Goal: Information Seeking & Learning: Learn about a topic

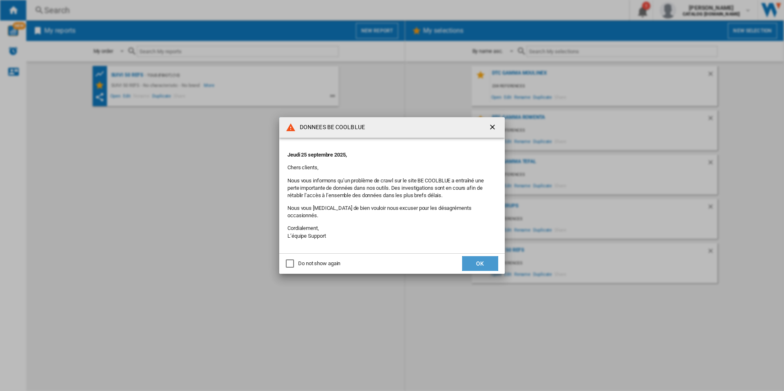
click at [478, 260] on button "OK" at bounding box center [480, 263] width 36 height 15
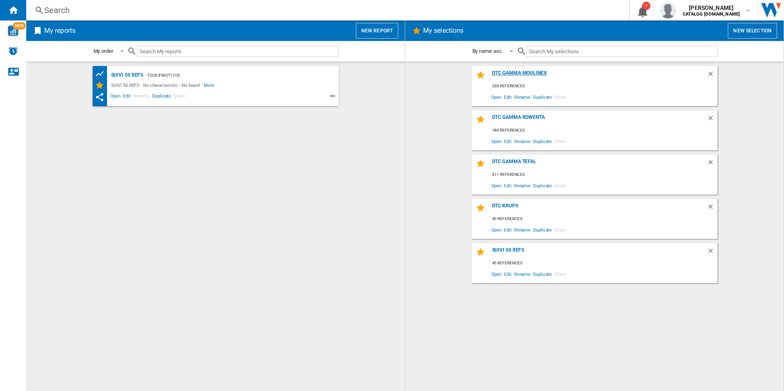
click at [509, 73] on div "DTC GAMMA MOULINEX" at bounding box center [598, 75] width 217 height 11
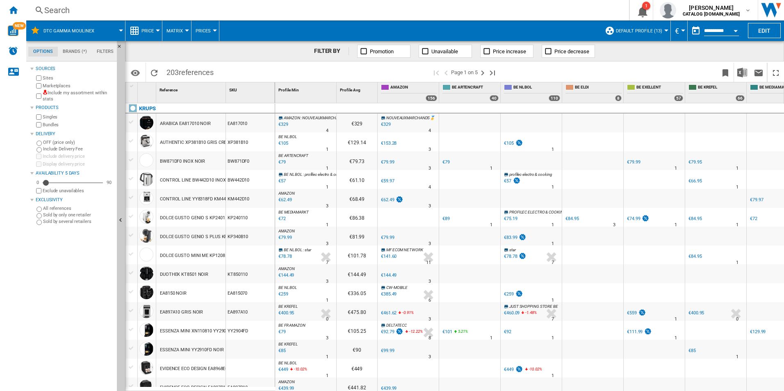
click at [88, 13] on div "Search" at bounding box center [325, 10] width 563 height 11
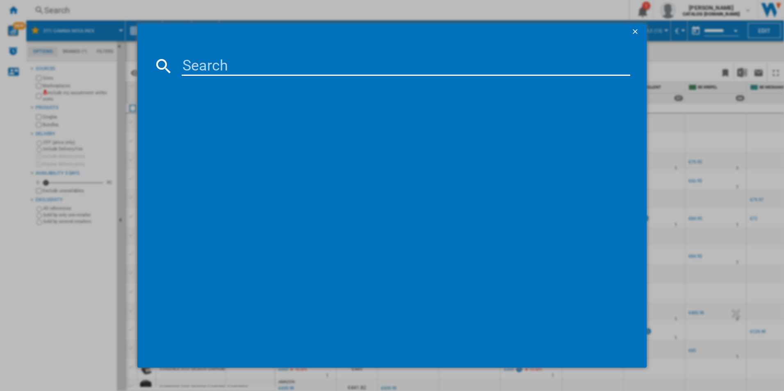
click at [227, 53] on md-dialog-content at bounding box center [391, 204] width 509 height 328
click at [224, 72] on input at bounding box center [406, 66] width 449 height 20
paste input "LM5629F0"
type input "LM5629F0"
click at [221, 121] on div "MOULINEX LM5629F0 [PERSON_NAME]" at bounding box center [397, 119] width 441 height 8
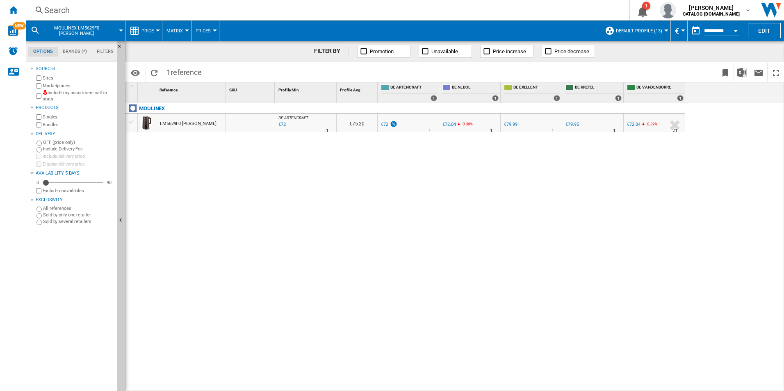
click at [50, 86] on label "Marketplaces" at bounding box center [78, 86] width 71 height 6
click at [651, 34] on button "Default profile (13)" at bounding box center [641, 30] width 50 height 20
click at [627, 27] on button "Default profile (13)" at bounding box center [641, 30] width 50 height 20
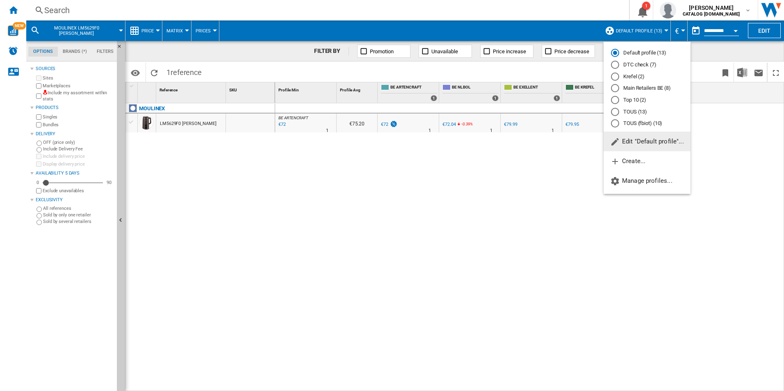
click at [628, 64] on md-radio-button "DTC check (7)" at bounding box center [647, 65] width 72 height 8
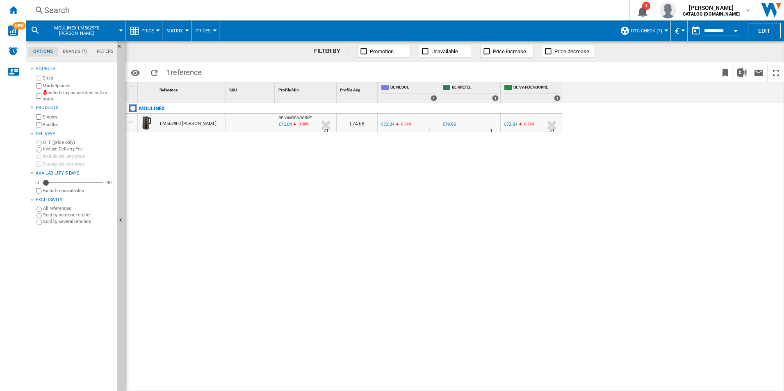
click at [510, 126] on div "€72.04" at bounding box center [510, 124] width 13 height 5
click at [450, 126] on div "€79.95" at bounding box center [448, 124] width 13 height 5
click at [387, 124] on div "€72.04" at bounding box center [387, 124] width 13 height 5
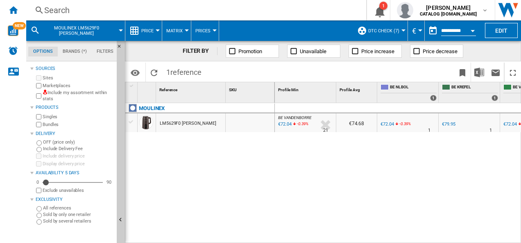
click at [261, 117] on div at bounding box center [250, 123] width 49 height 19
